Goal: Information Seeking & Learning: Compare options

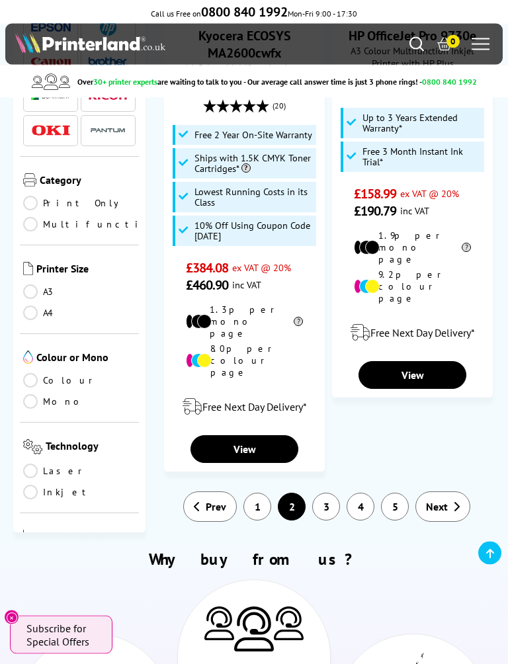
scroll to position [3364, 0]
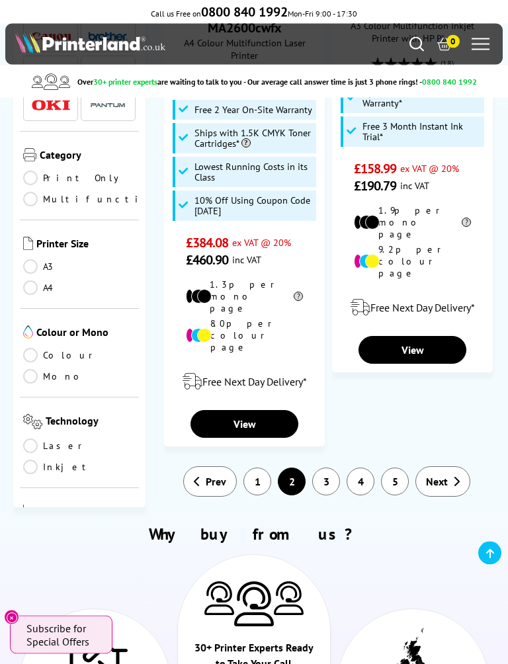
click at [327, 468] on link "3" at bounding box center [326, 482] width 28 height 28
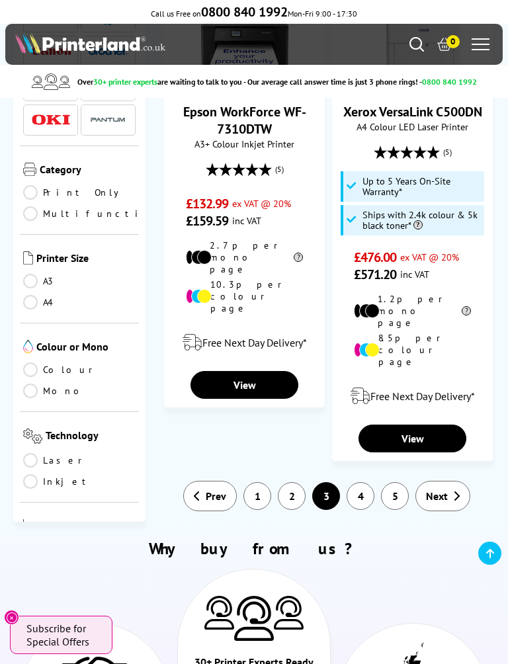
scroll to position [3242, 0]
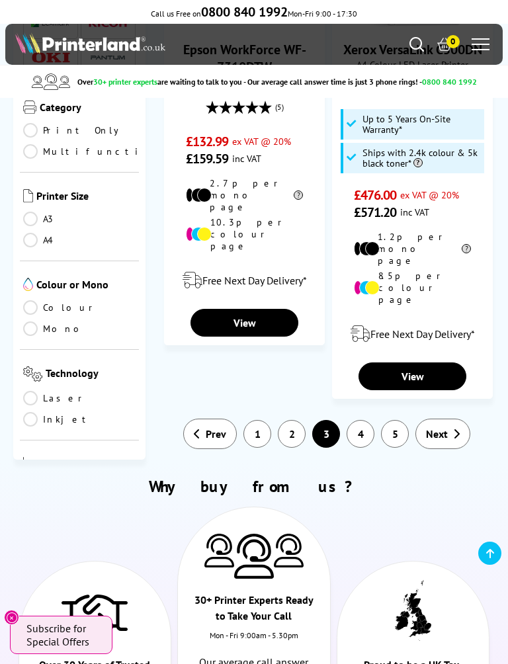
click at [366, 420] on link "4" at bounding box center [360, 434] width 28 height 28
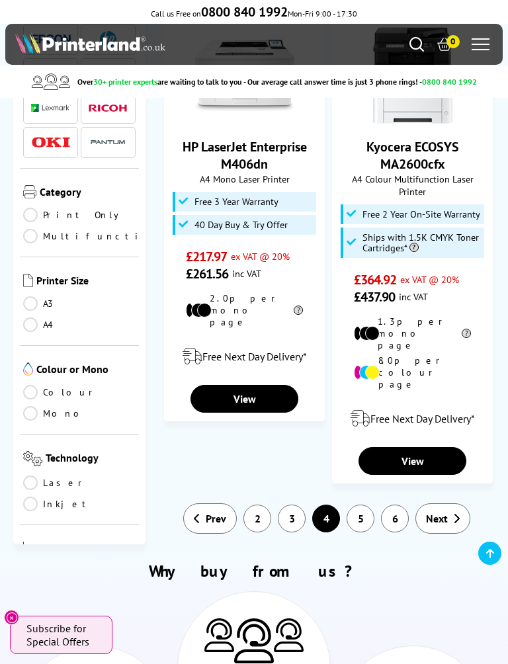
scroll to position [3020, 0]
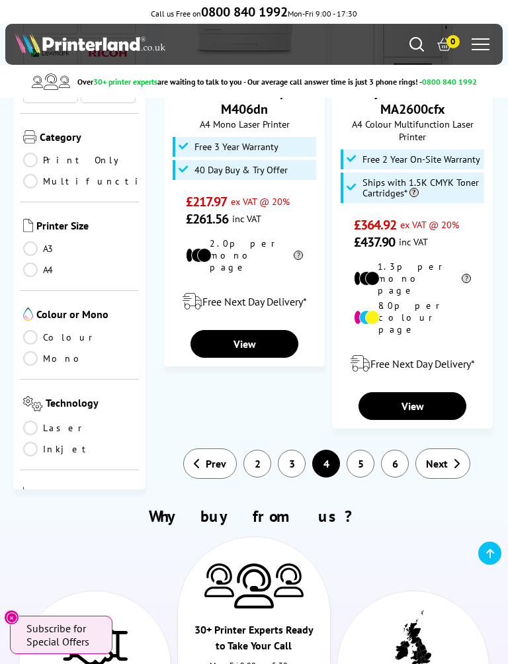
click at [368, 450] on link "5" at bounding box center [360, 464] width 28 height 28
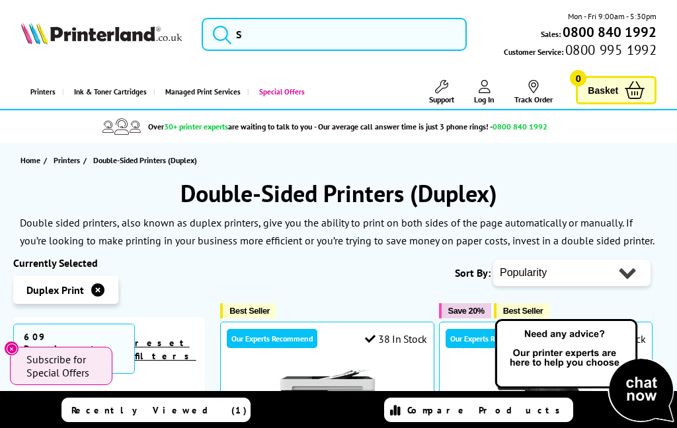
click at [507, 270] on select "Popularity Rating Price - Low to High Price - High to Low Running Costs - Low t…" at bounding box center [571, 273] width 157 height 26
select select "Price Ascending"
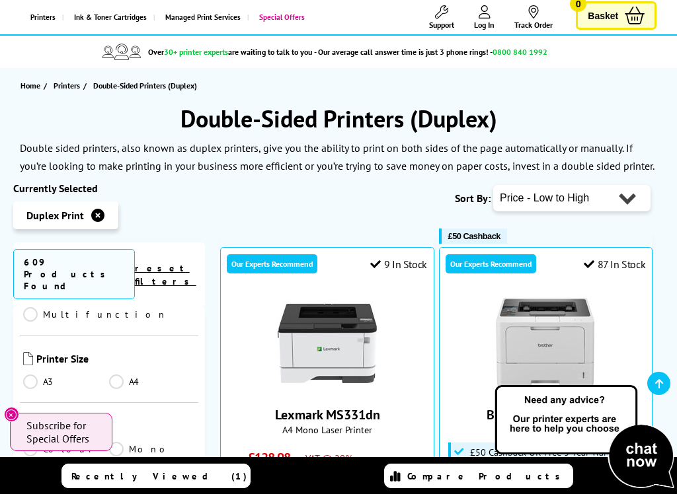
scroll to position [262, 0]
click at [33, 441] on link "Colour" at bounding box center [66, 448] width 86 height 15
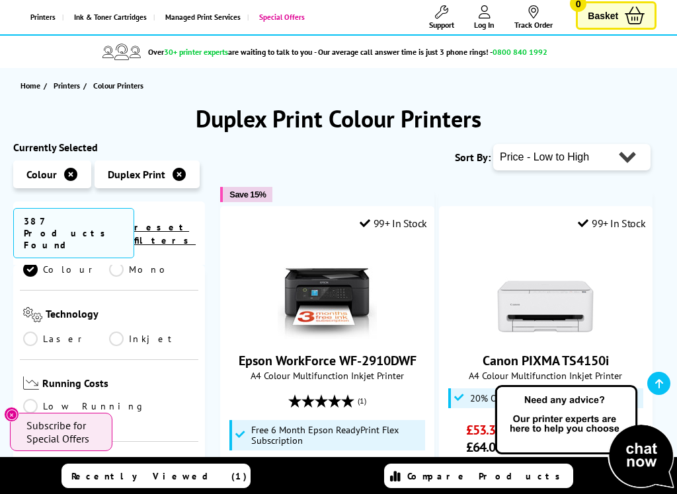
scroll to position [327, 0]
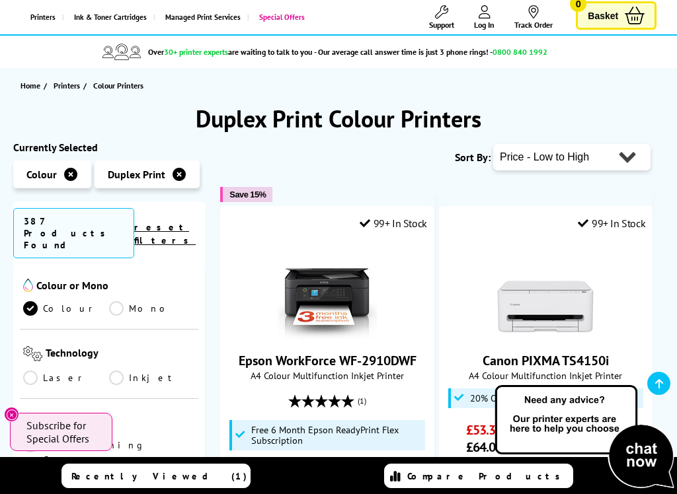
click at [121, 371] on link "Inkjet" at bounding box center [152, 378] width 86 height 15
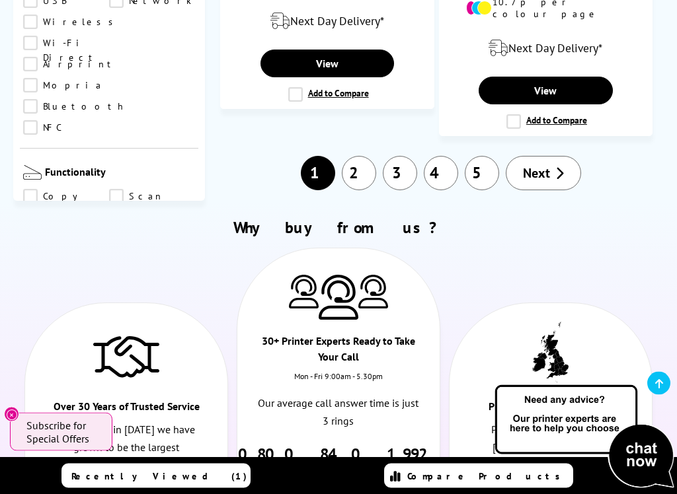
scroll to position [2978, 0]
click at [360, 156] on link "2" at bounding box center [359, 173] width 34 height 34
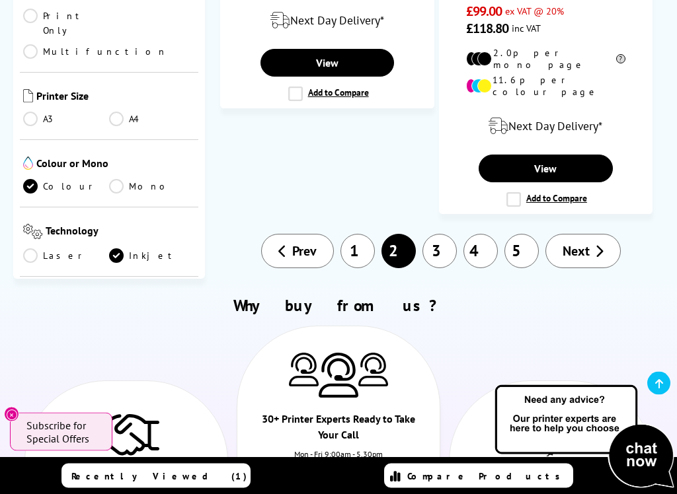
scroll to position [3144, 0]
click at [440, 234] on link "3" at bounding box center [439, 251] width 34 height 34
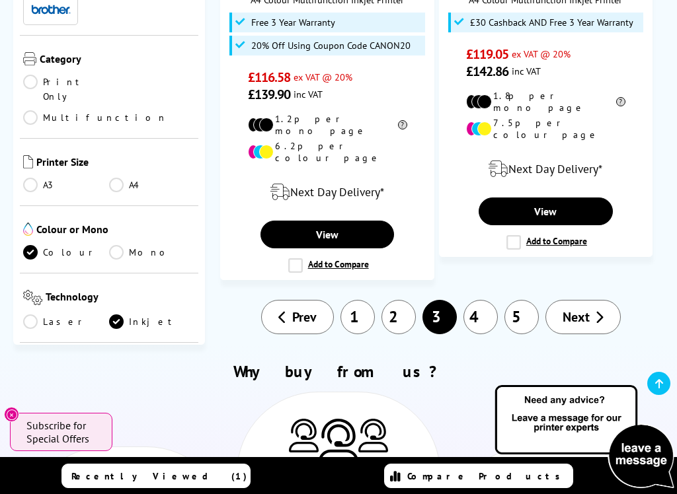
scroll to position [2999, 0]
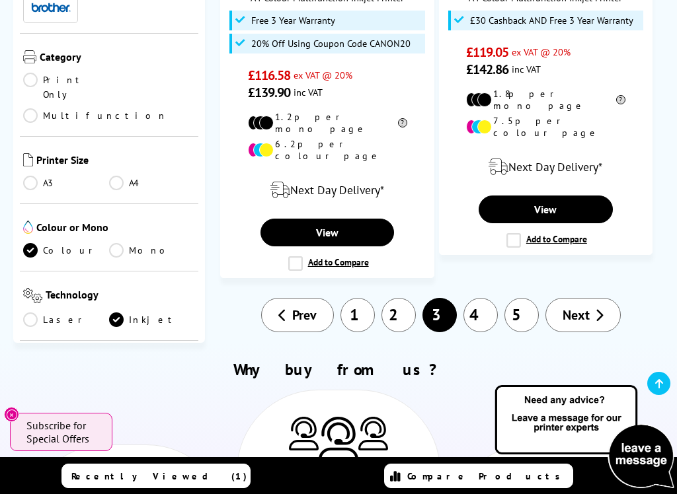
click at [484, 298] on link "4" at bounding box center [480, 315] width 34 height 34
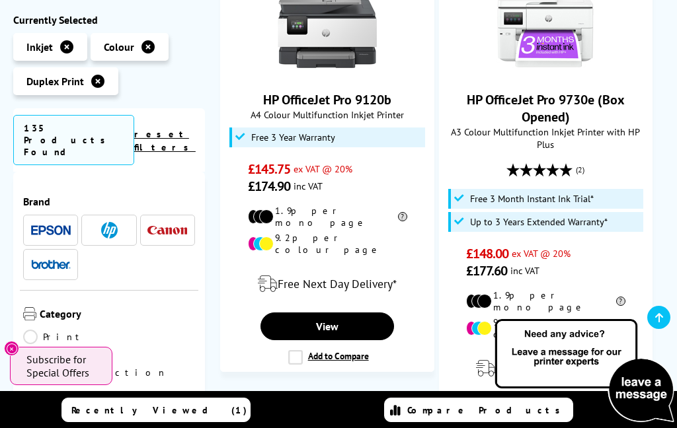
scroll to position [1905, 0]
